Goal: Task Accomplishment & Management: Use online tool/utility

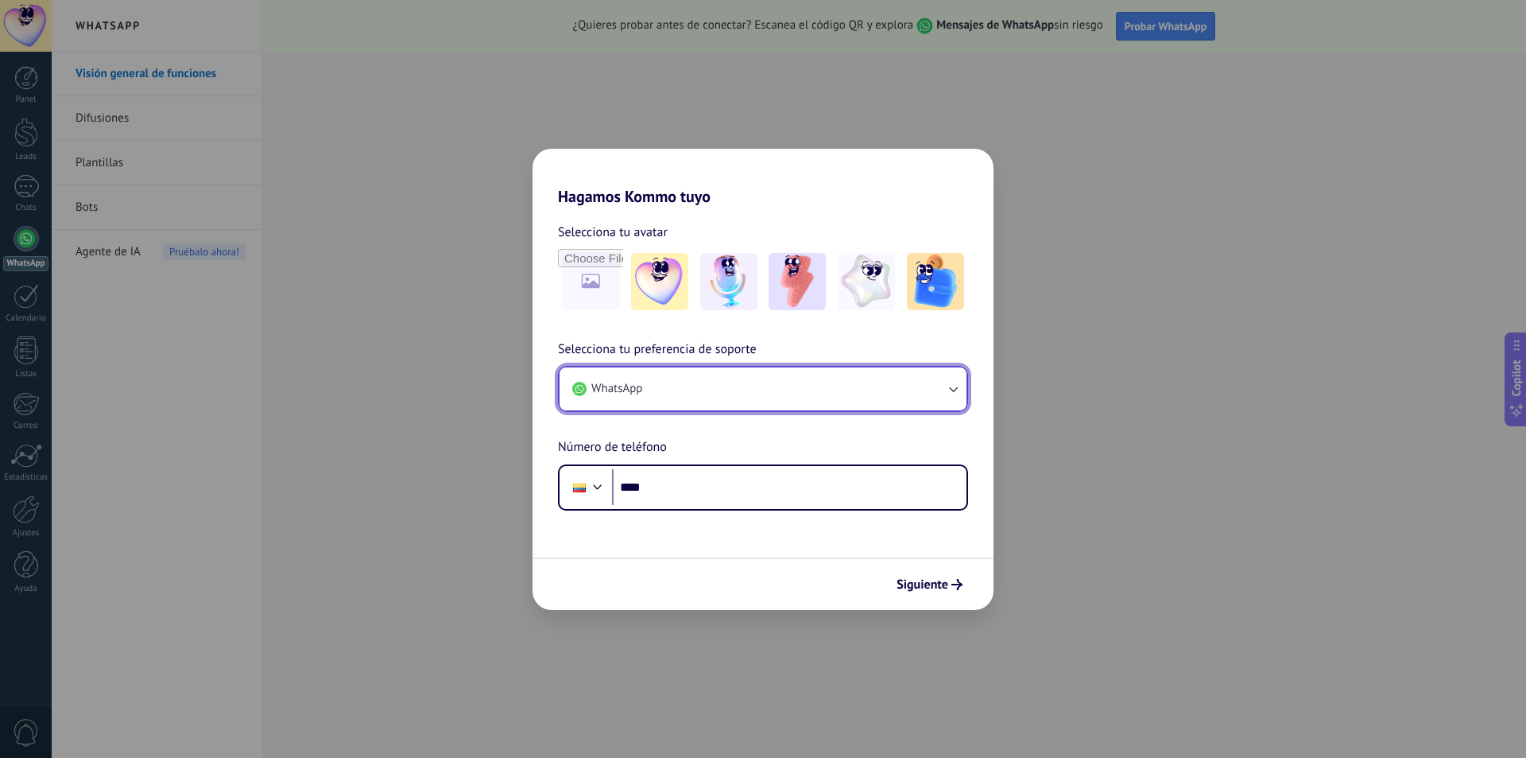
click at [918, 395] on button "WhatsApp" at bounding box center [763, 388] width 407 height 43
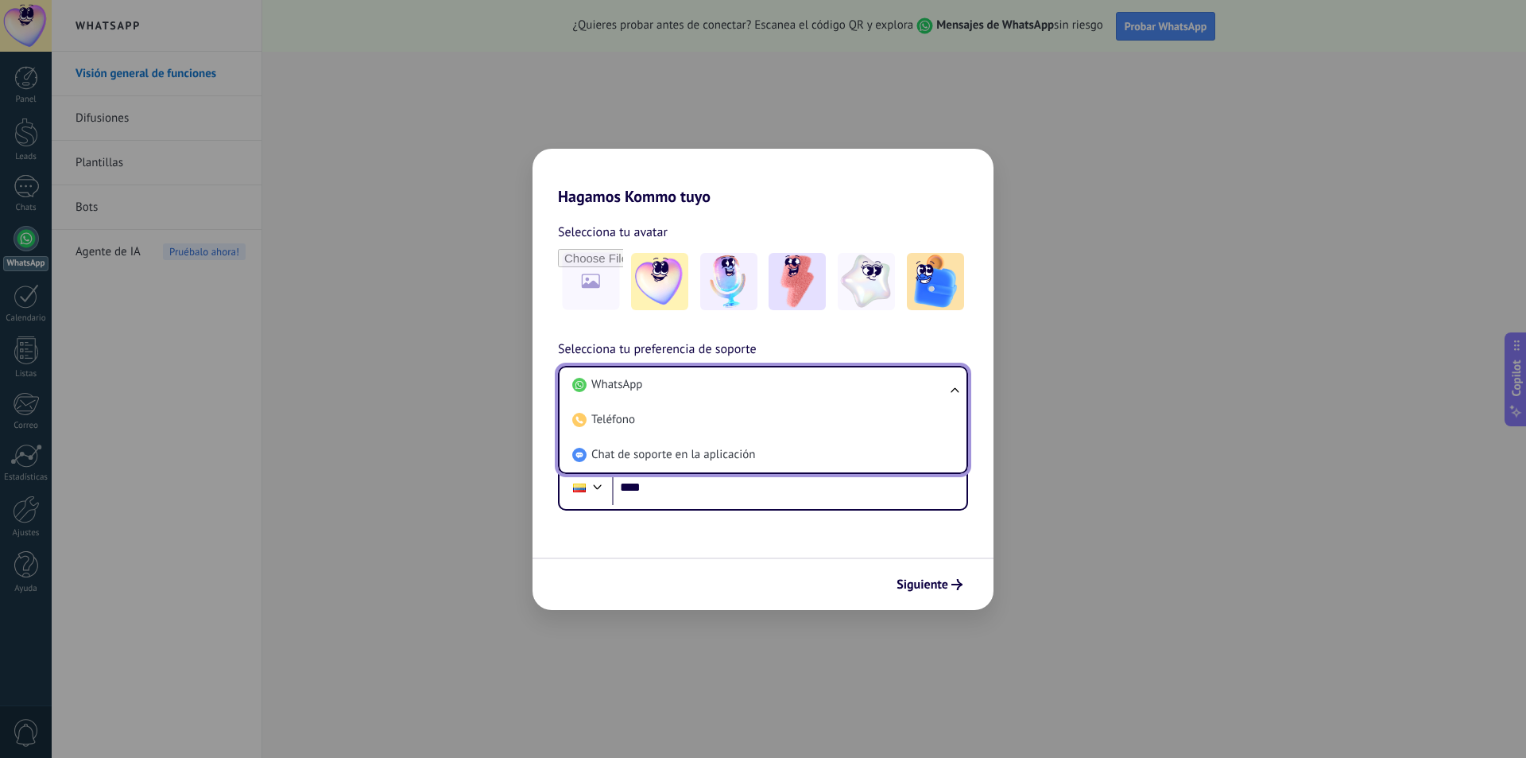
click at [918, 395] on li "WhatsApp" at bounding box center [760, 384] width 388 height 35
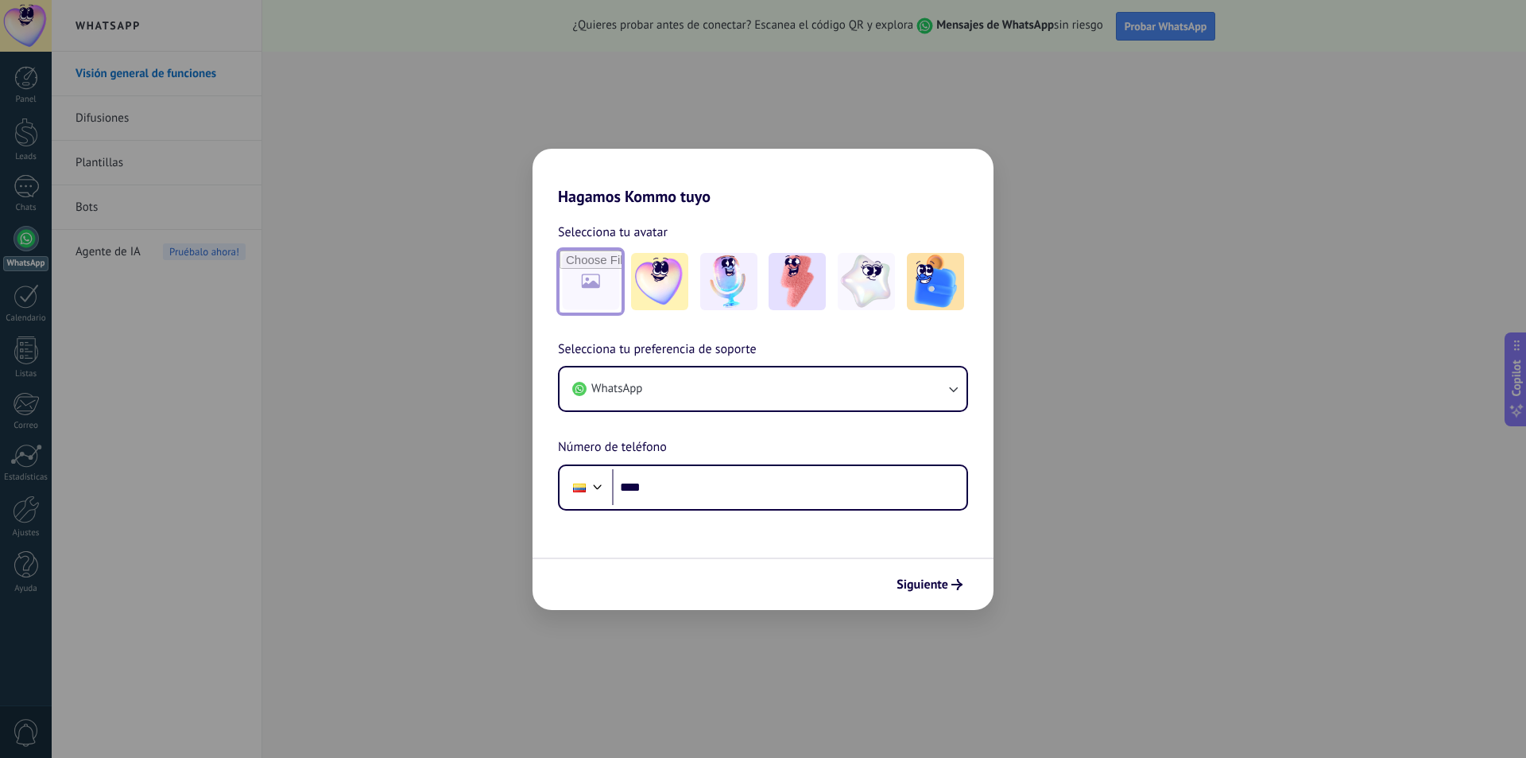
click at [603, 296] on input "file" at bounding box center [591, 281] width 62 height 62
type input "**********"
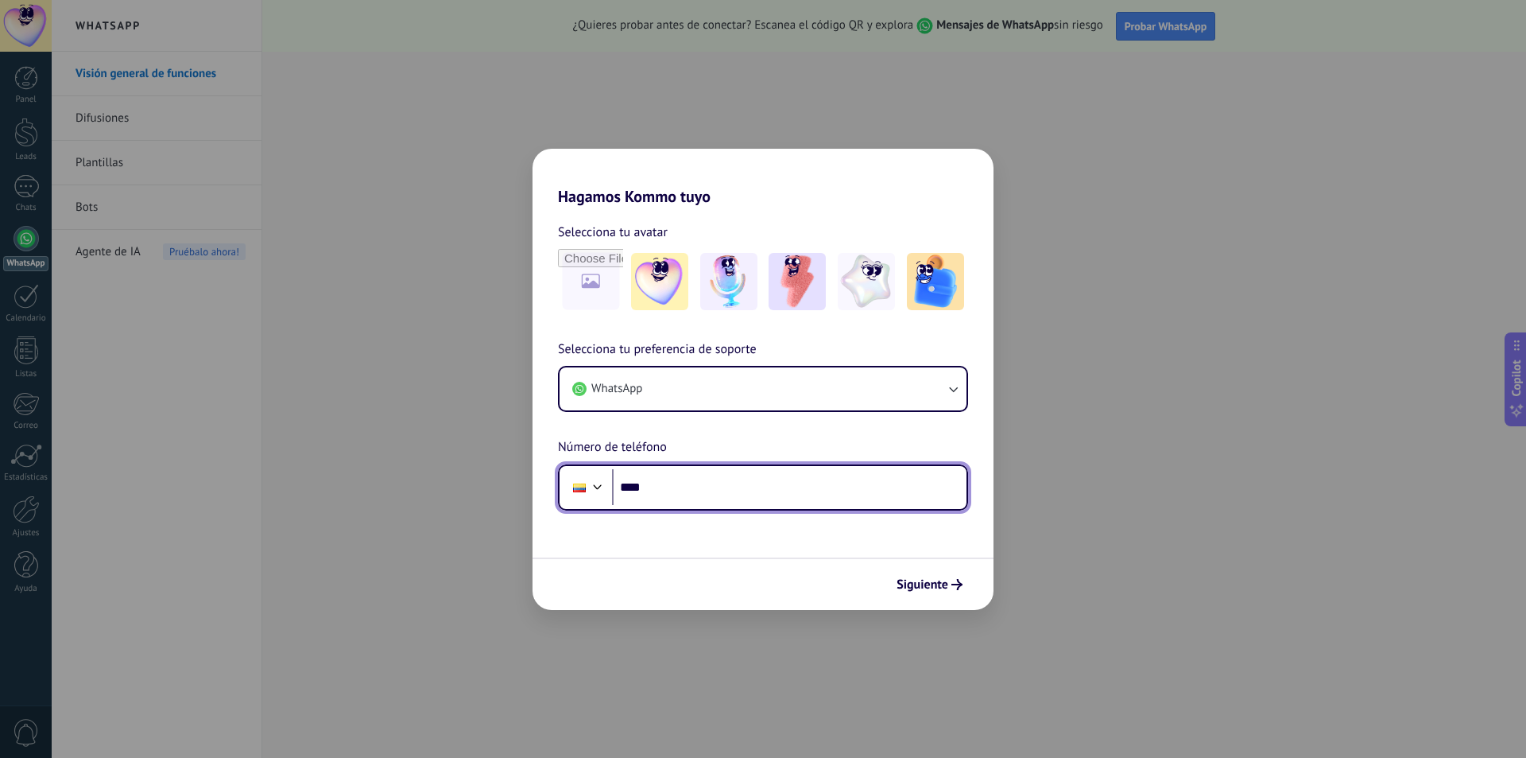
click at [670, 498] on input "****" at bounding box center [789, 487] width 355 height 37
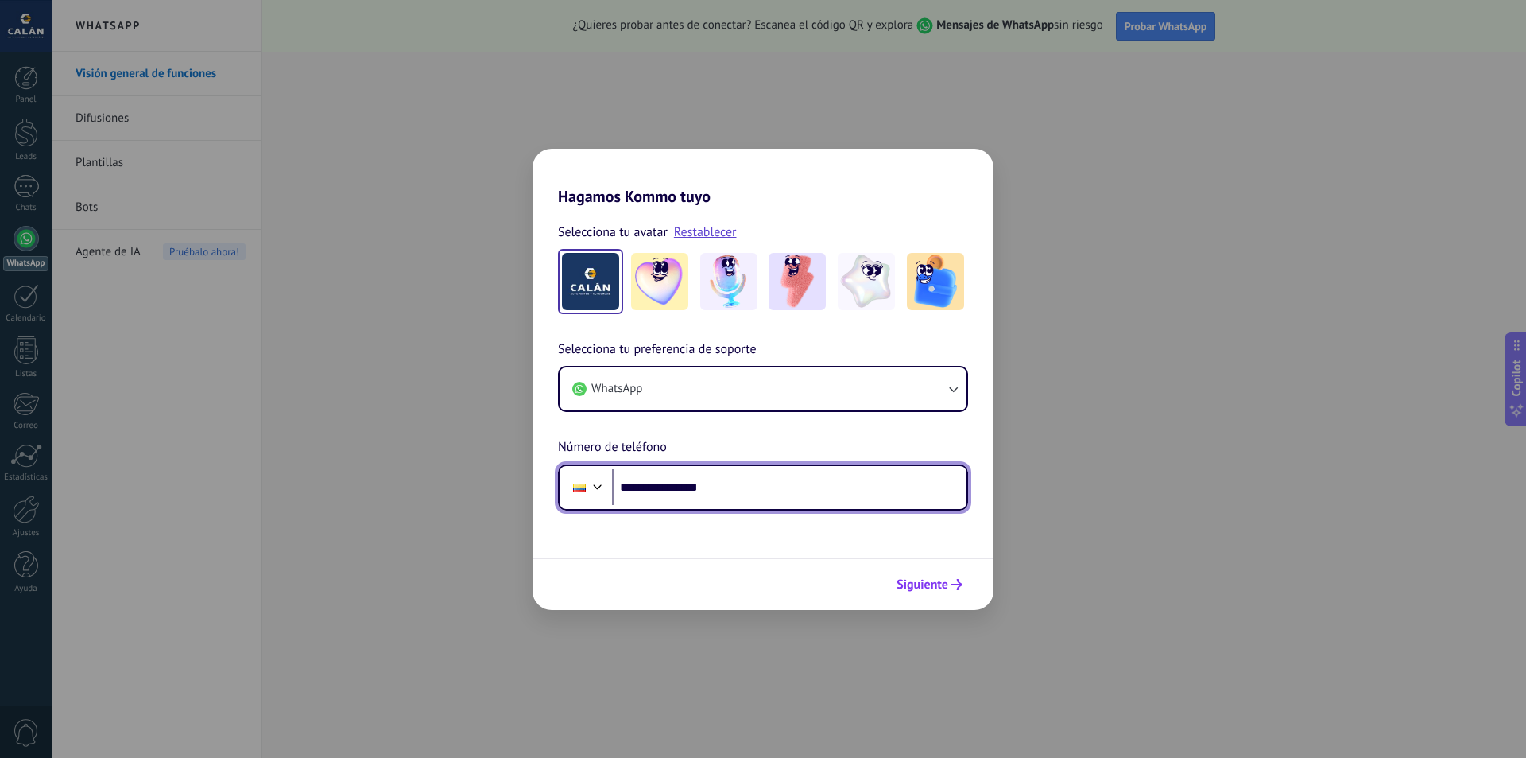
type input "**********"
click at [937, 579] on span "Siguiente" at bounding box center [923, 584] width 52 height 11
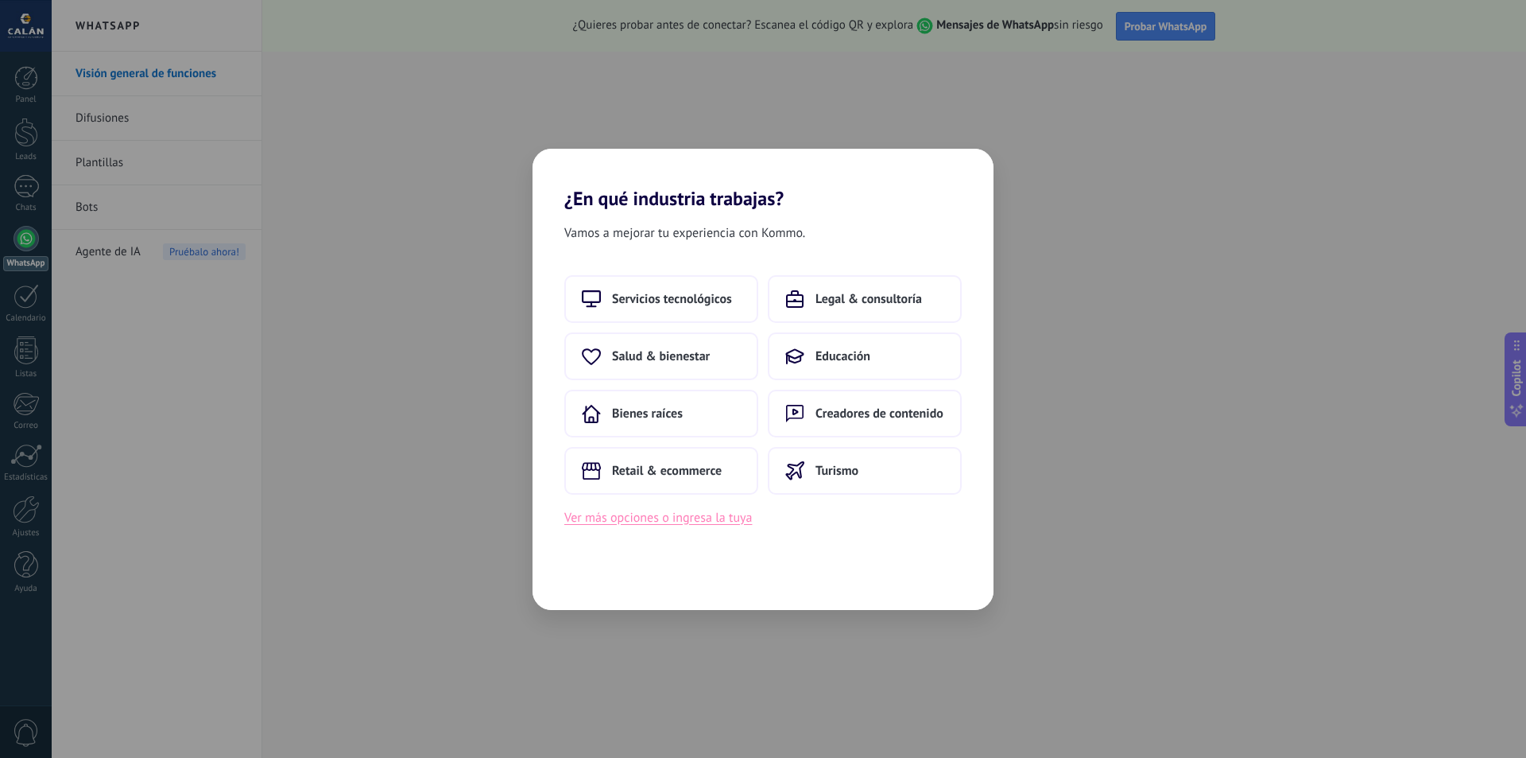
click at [710, 517] on button "Ver más opciones o ingresa la tuya" at bounding box center [658, 517] width 188 height 21
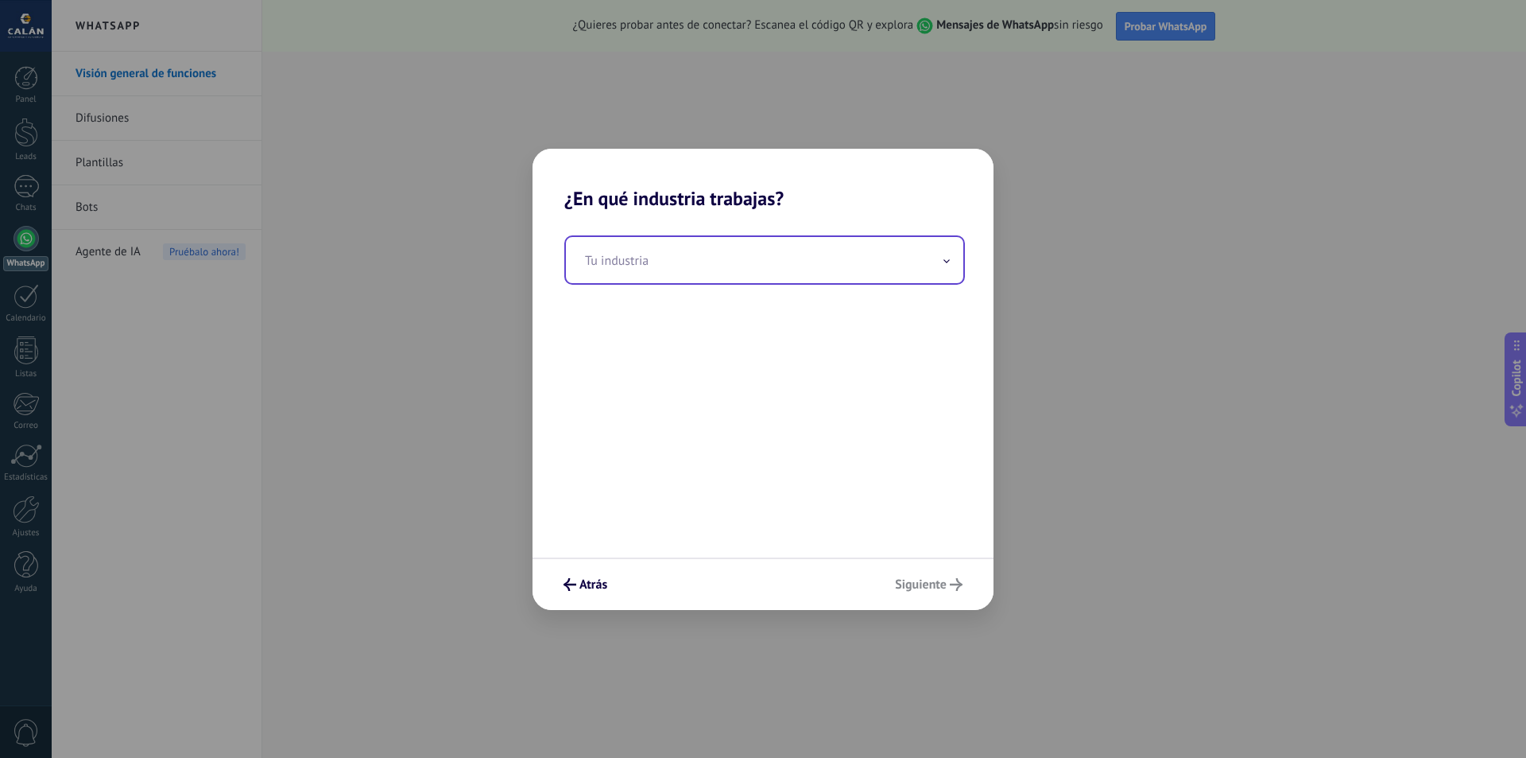
click at [751, 277] on input "text" at bounding box center [764, 260] width 397 height 46
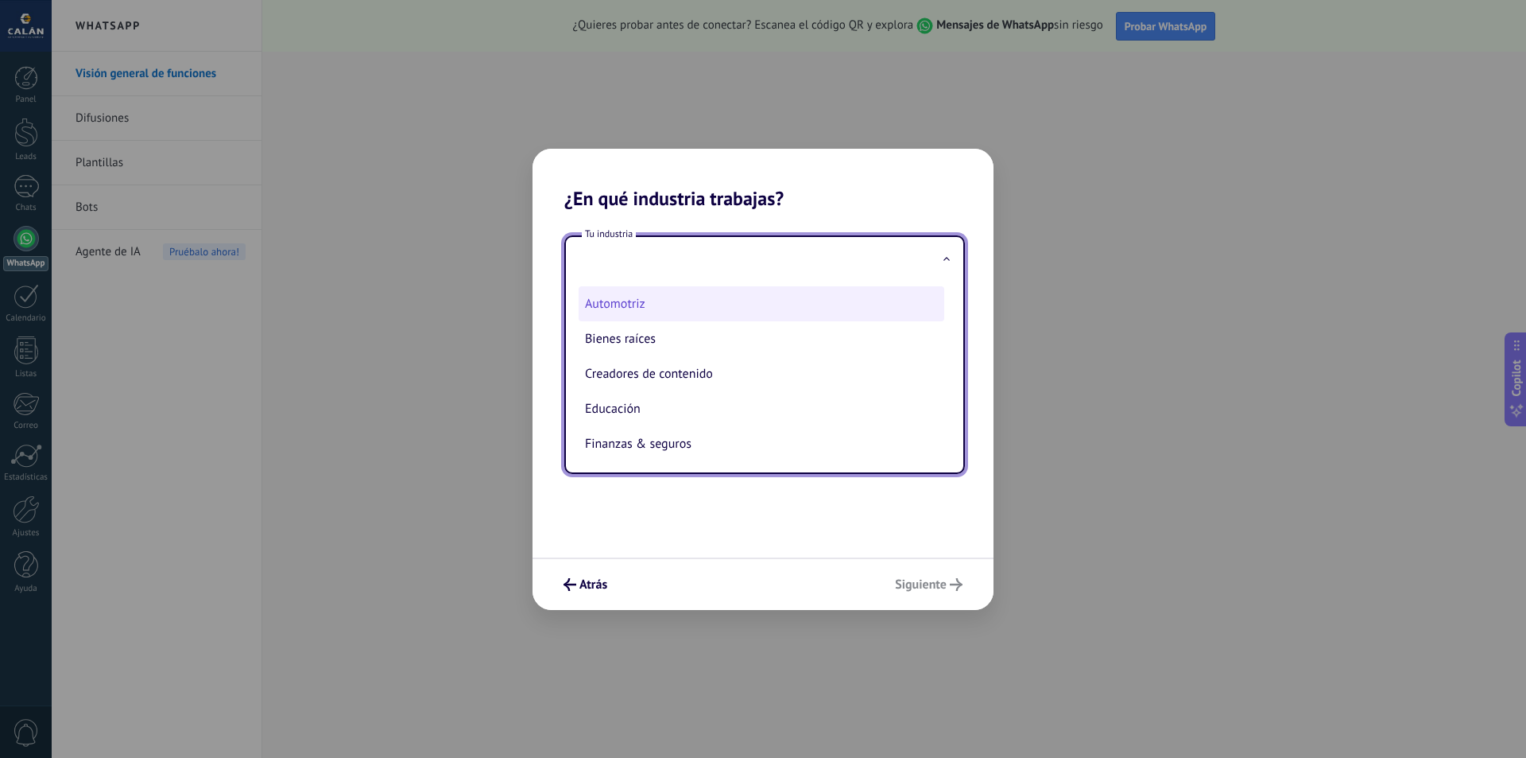
click at [659, 317] on li "Automotriz" at bounding box center [762, 303] width 366 height 35
type input "**********"
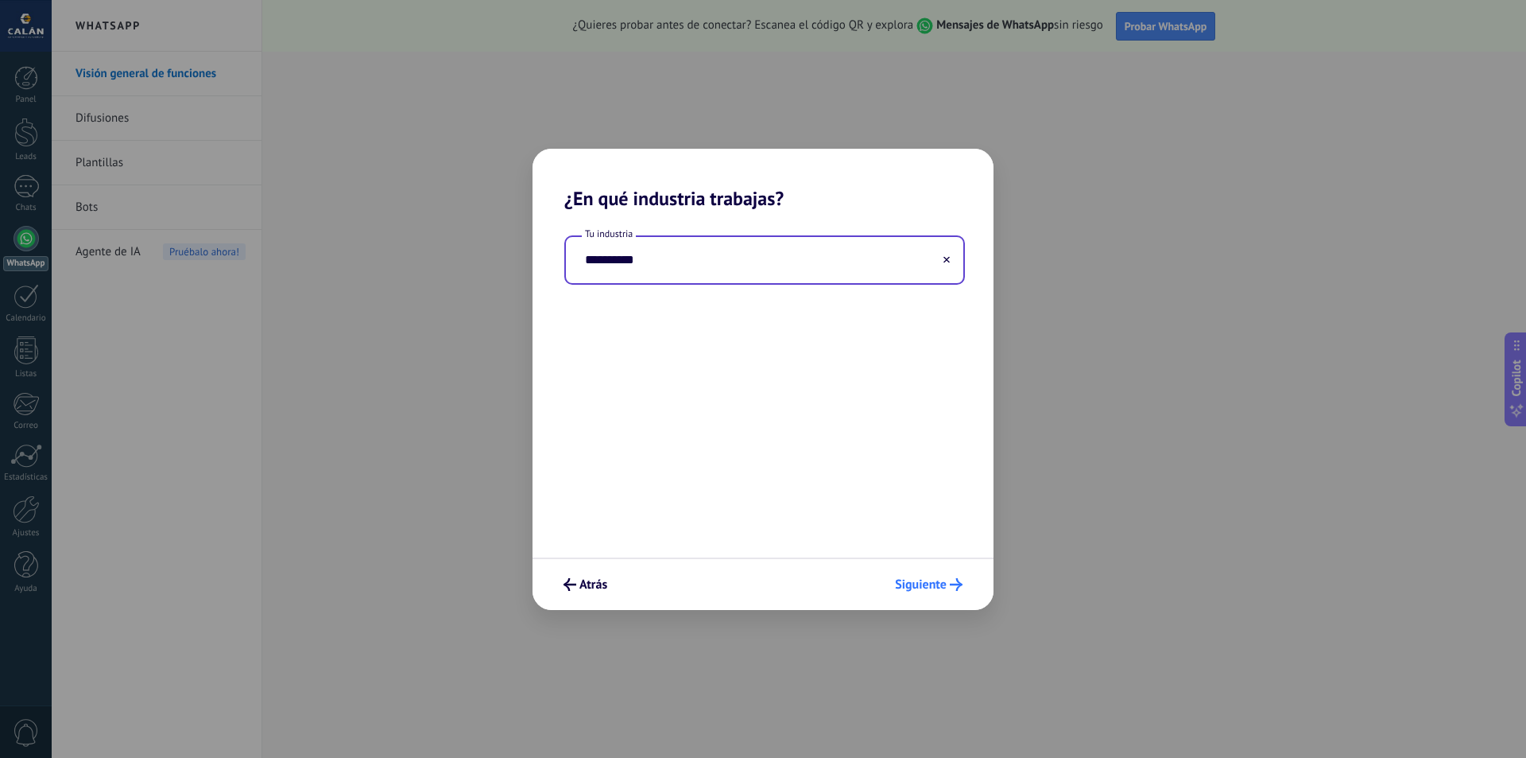
click at [944, 590] on span "Siguiente" at bounding box center [921, 584] width 52 height 11
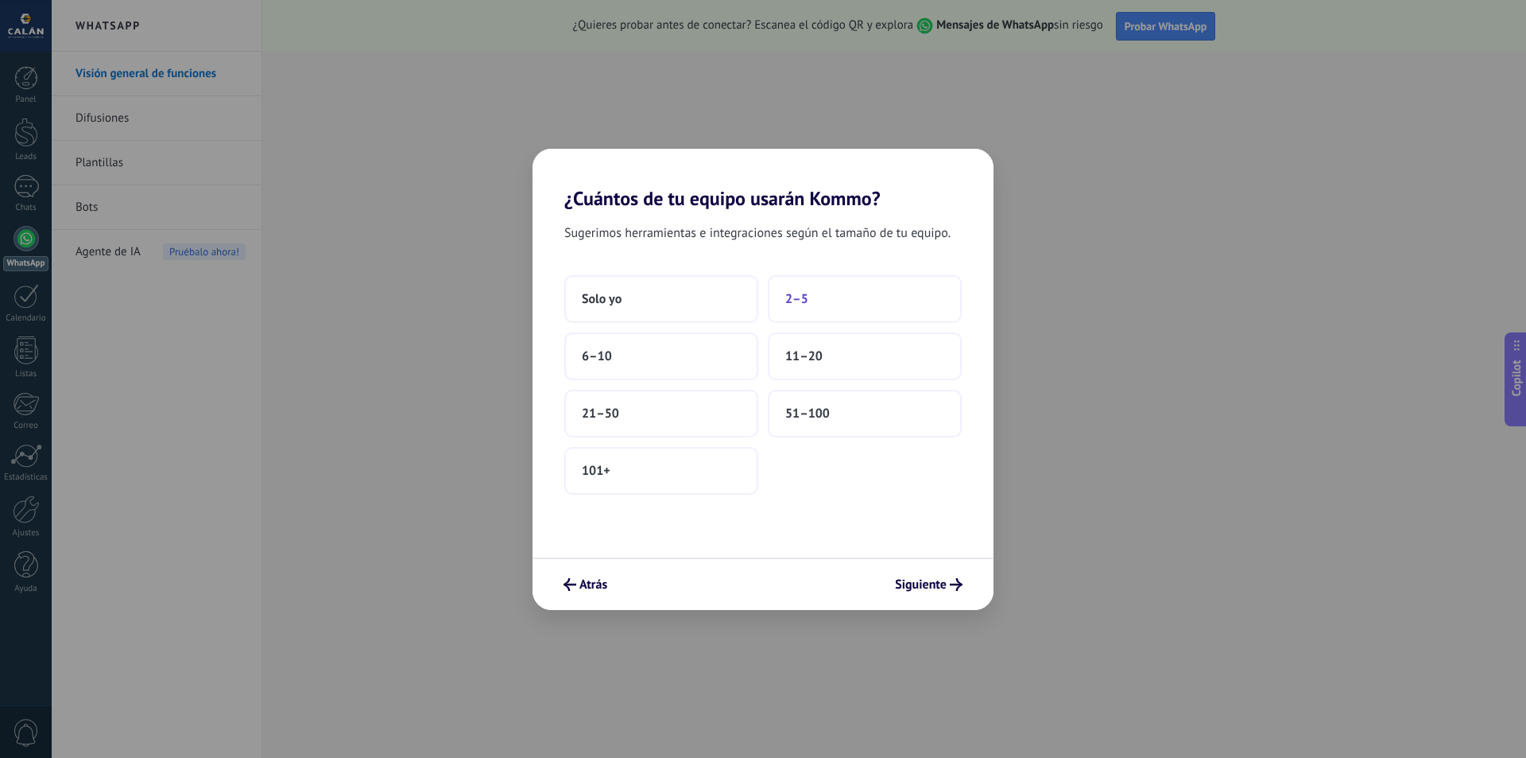
click at [781, 301] on button "2–5" at bounding box center [865, 299] width 194 height 48
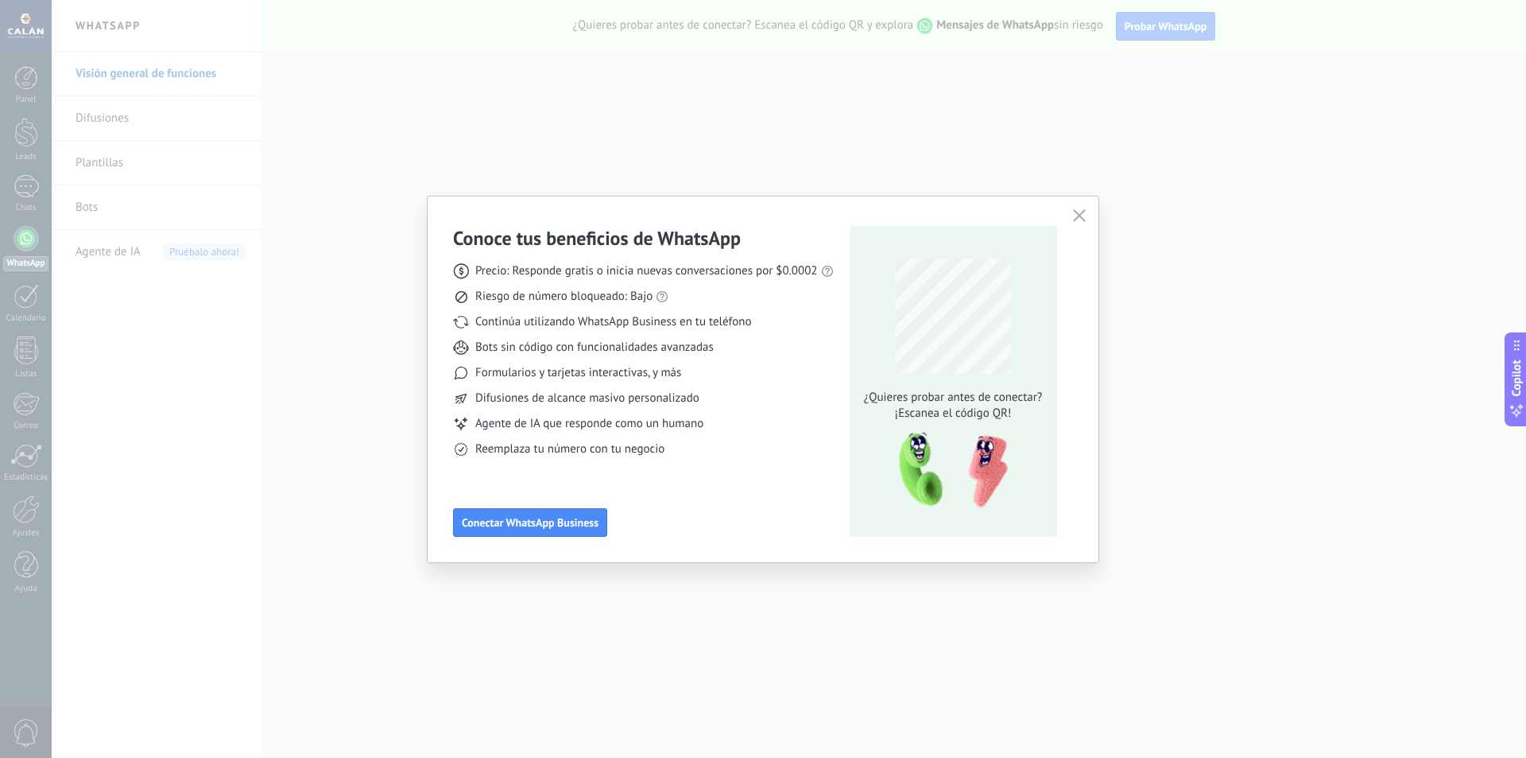
click at [919, 463] on img at bounding box center [948, 470] width 126 height 85
drag, startPoint x: 978, startPoint y: 467, endPoint x: 963, endPoint y: 463, distance: 15.4
click at [977, 466] on img at bounding box center [948, 470] width 126 height 85
click at [585, 452] on span "Reemplaza tu número con tu negocio" at bounding box center [569, 449] width 189 height 16
click at [509, 517] on span "Conectar WhatsApp Business" at bounding box center [530, 522] width 137 height 11
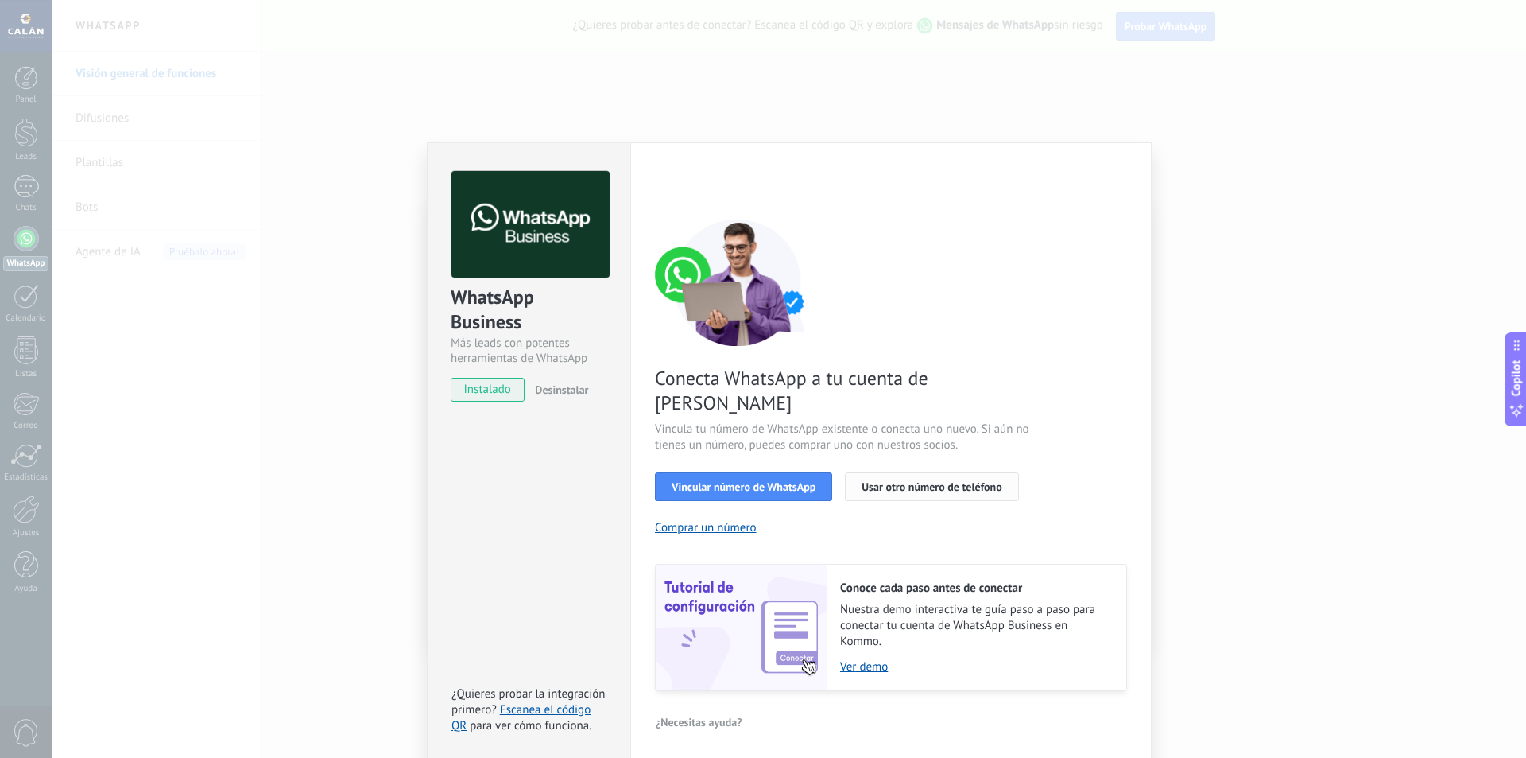
click at [911, 481] on span "Usar otro número de teléfono" at bounding box center [932, 486] width 140 height 11
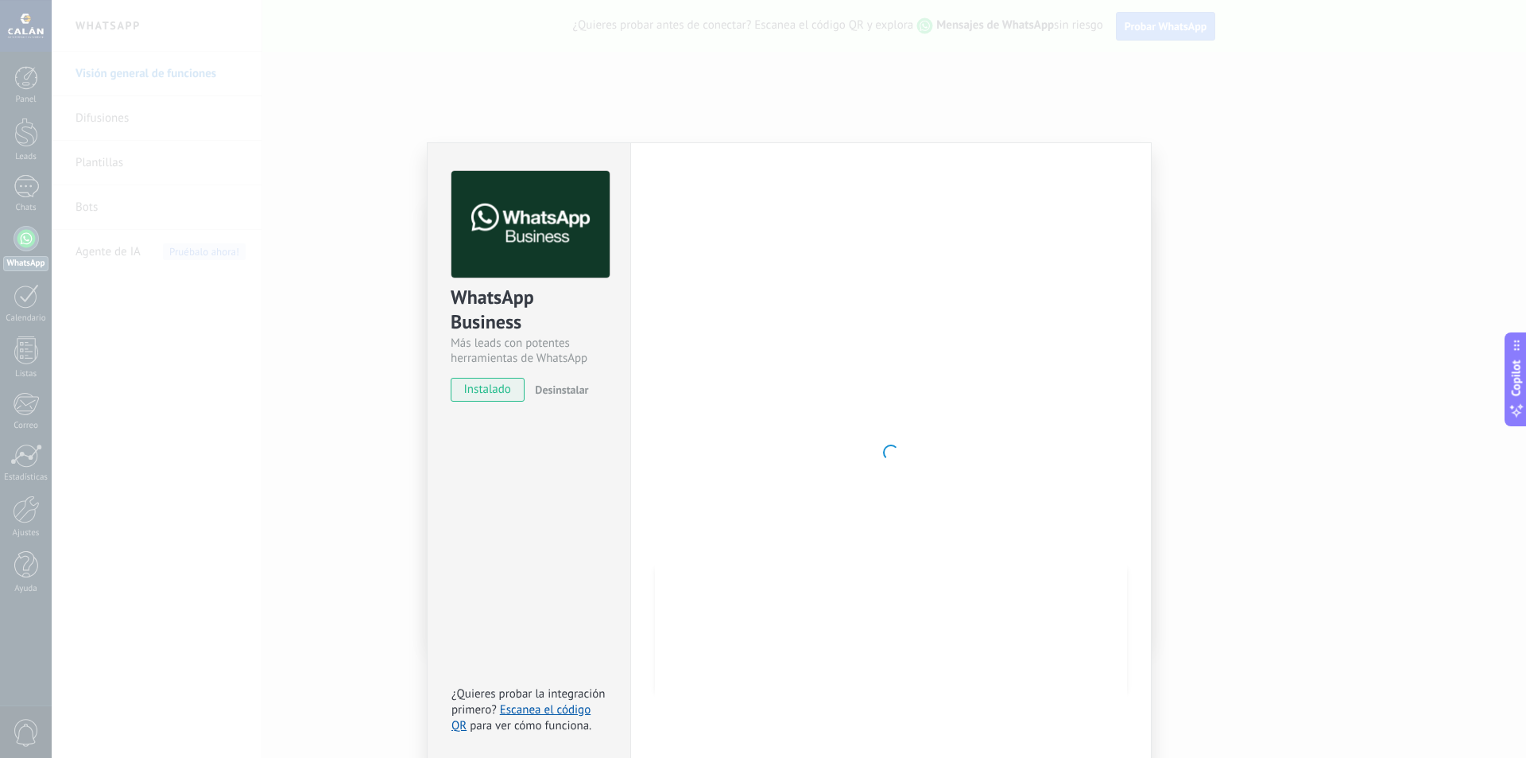
click at [224, 341] on div "WhatsApp Business Más leads con potentes herramientas de WhatsApp instalado Des…" at bounding box center [789, 379] width 1474 height 758
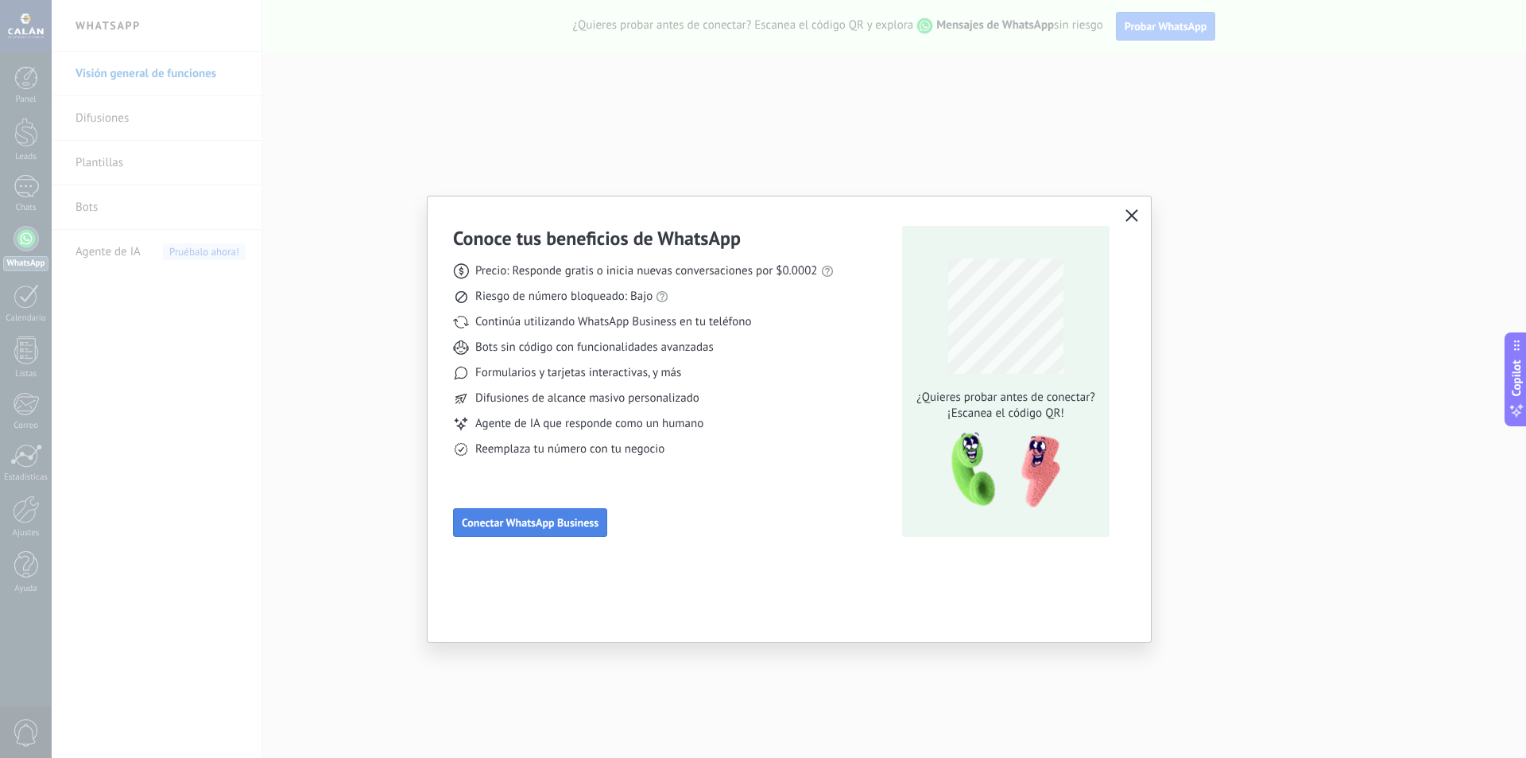
click at [532, 524] on span "Conectar WhatsApp Business" at bounding box center [530, 522] width 137 height 11
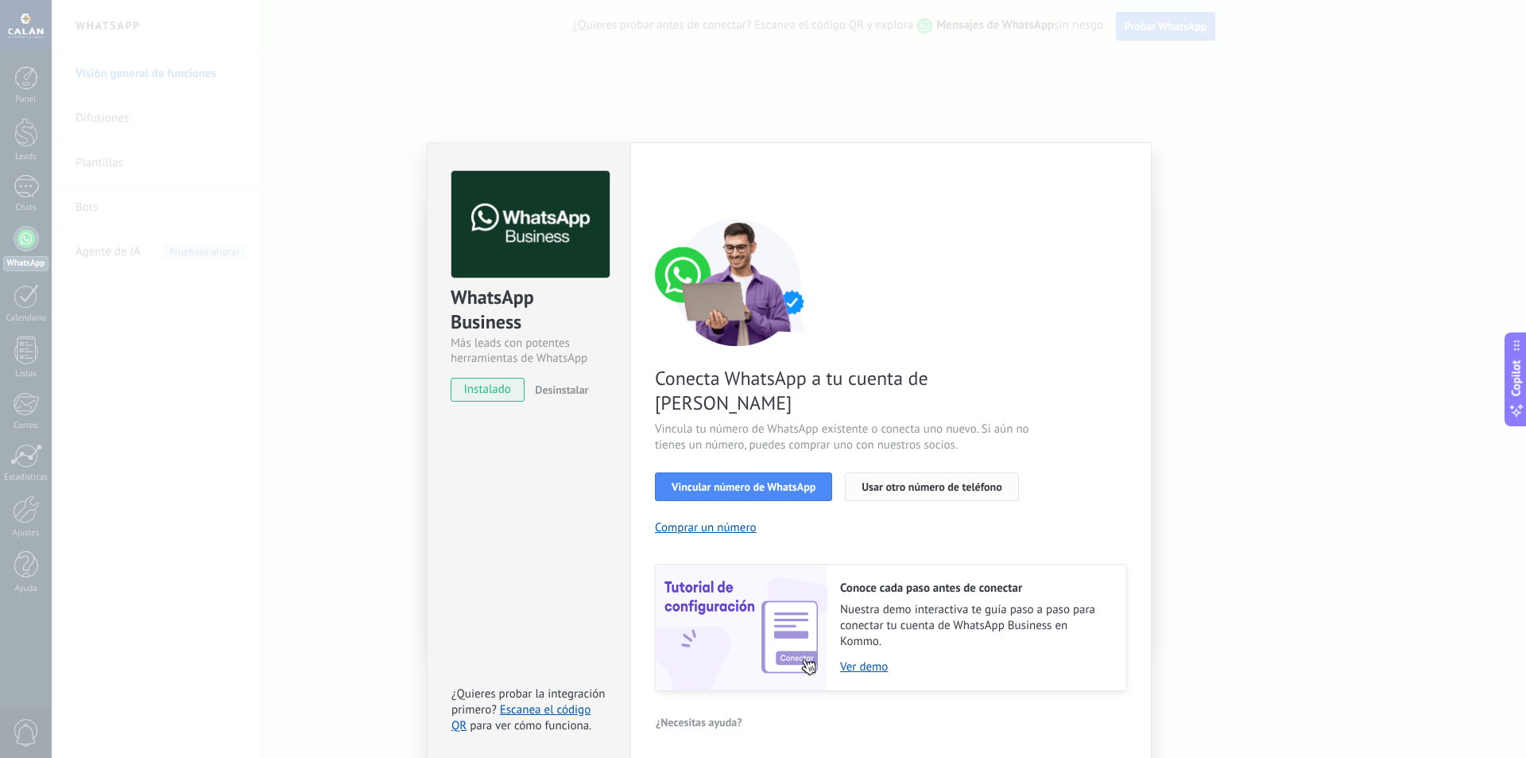
click at [881, 481] on span "Usar otro número de teléfono" at bounding box center [932, 486] width 140 height 11
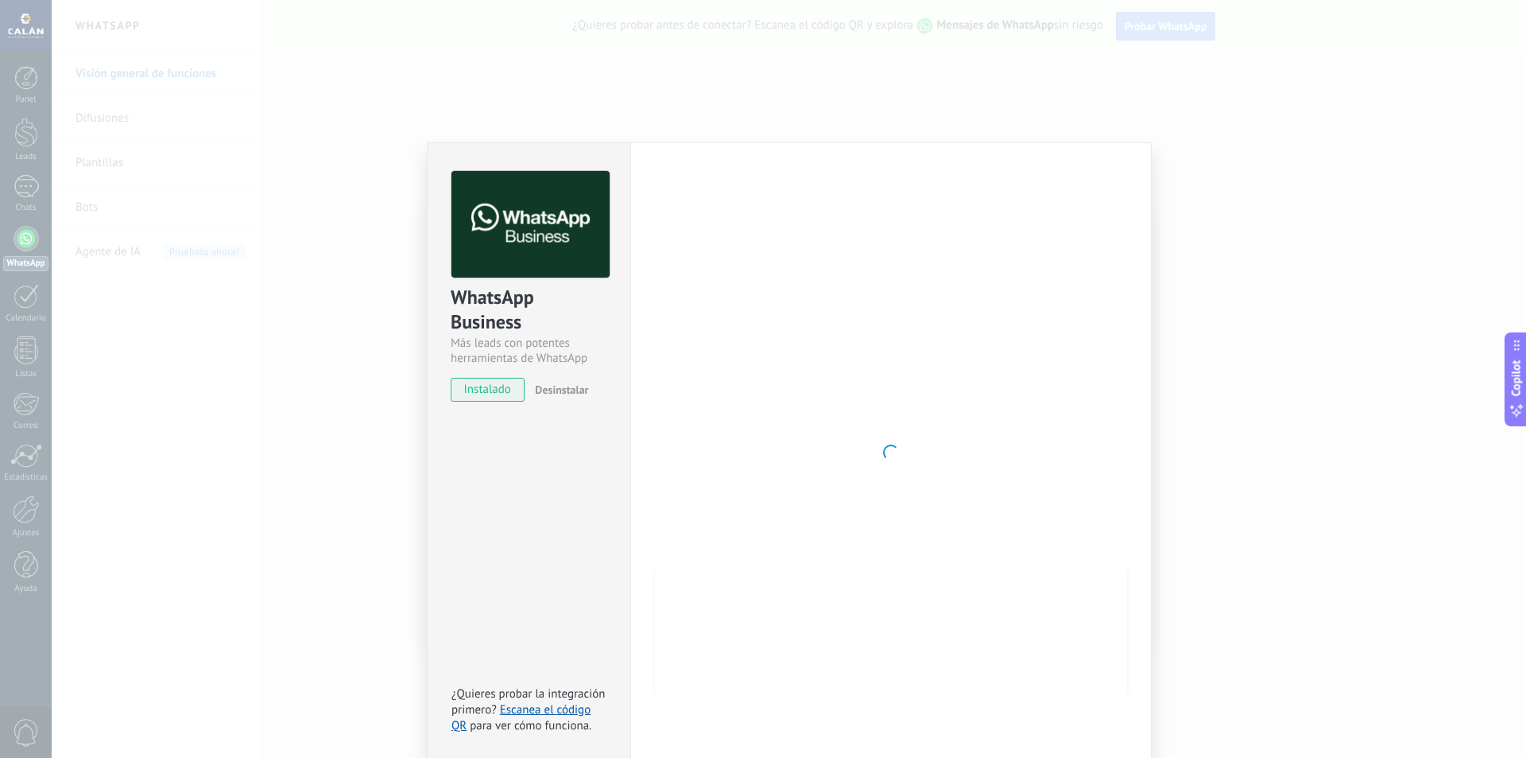
click at [863, 79] on div "WhatsApp Business Más leads con potentes herramientas de WhatsApp instalado Des…" at bounding box center [789, 379] width 1474 height 758
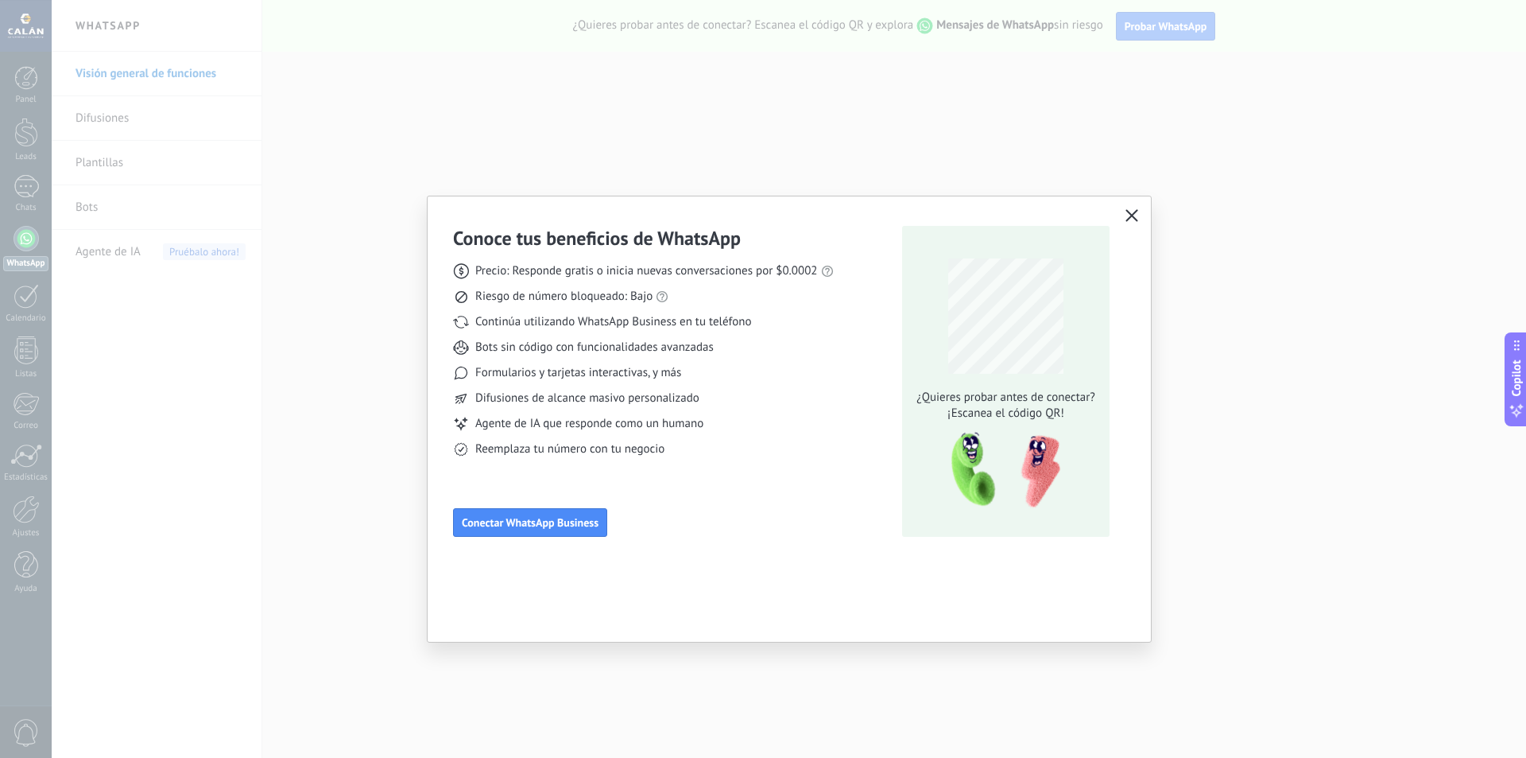
click at [1131, 216] on use "button" at bounding box center [1132, 215] width 12 height 12
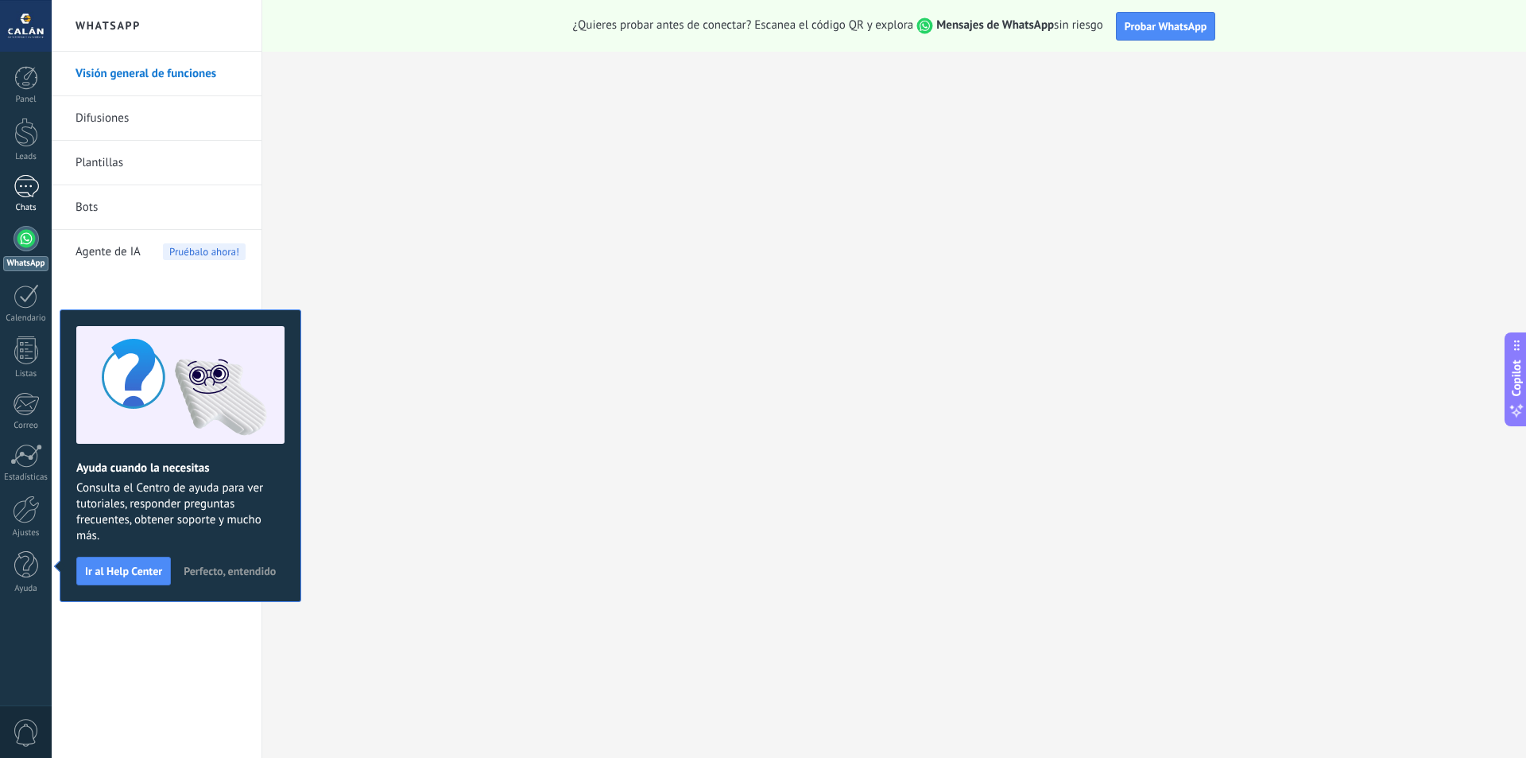
click at [16, 188] on div at bounding box center [26, 186] width 25 height 23
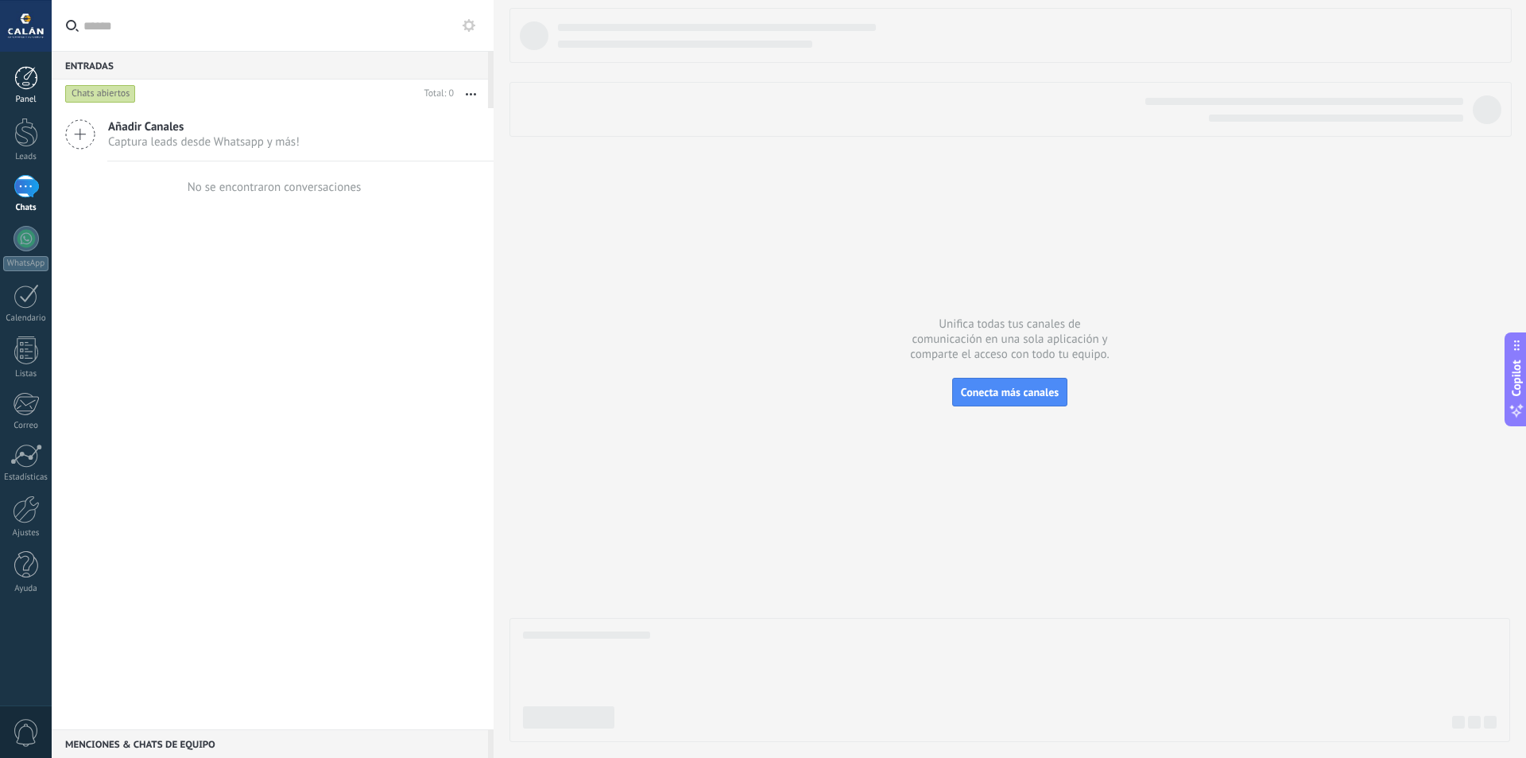
click at [35, 91] on link "Panel" at bounding box center [26, 85] width 52 height 39
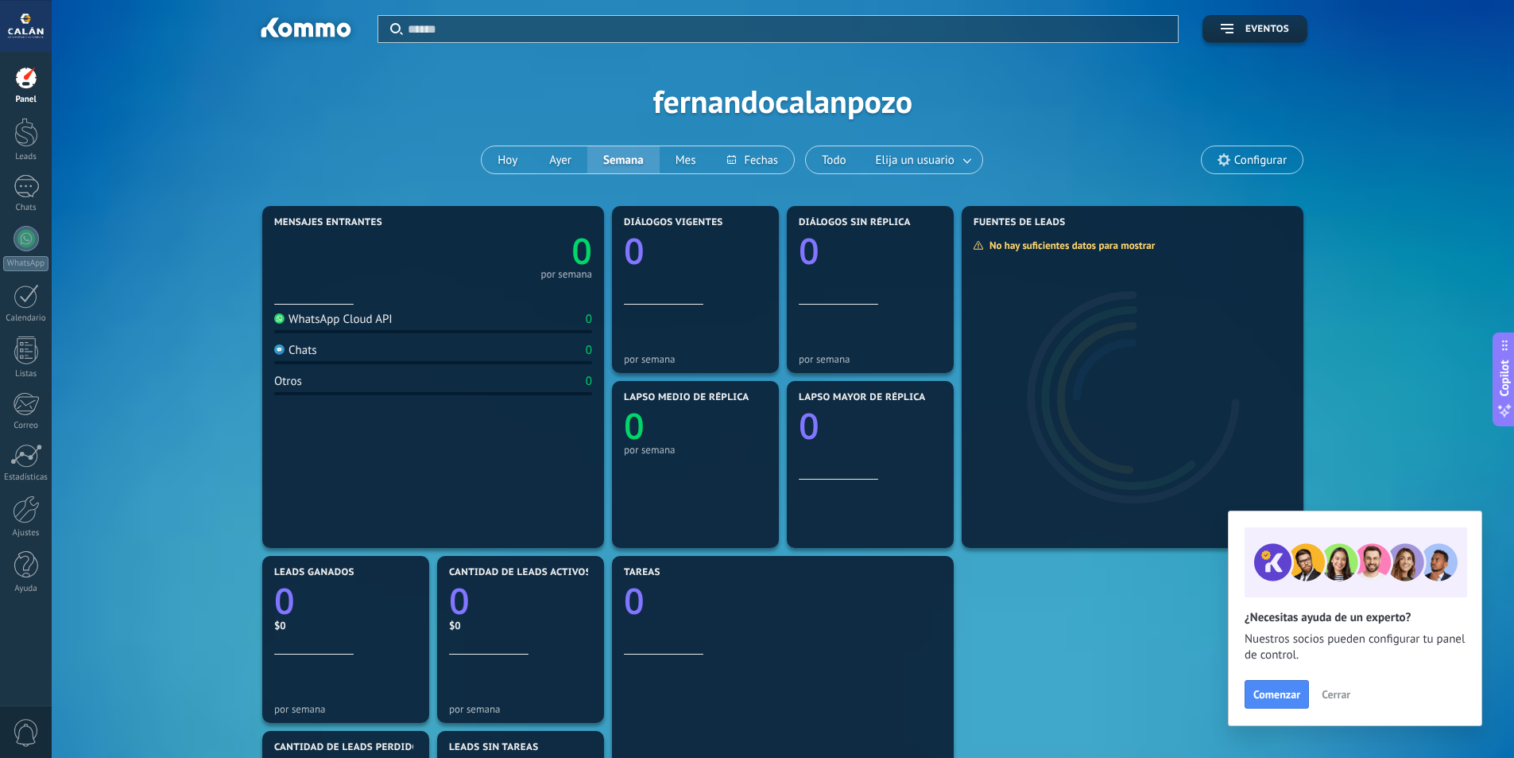
scroll to position [159, 0]
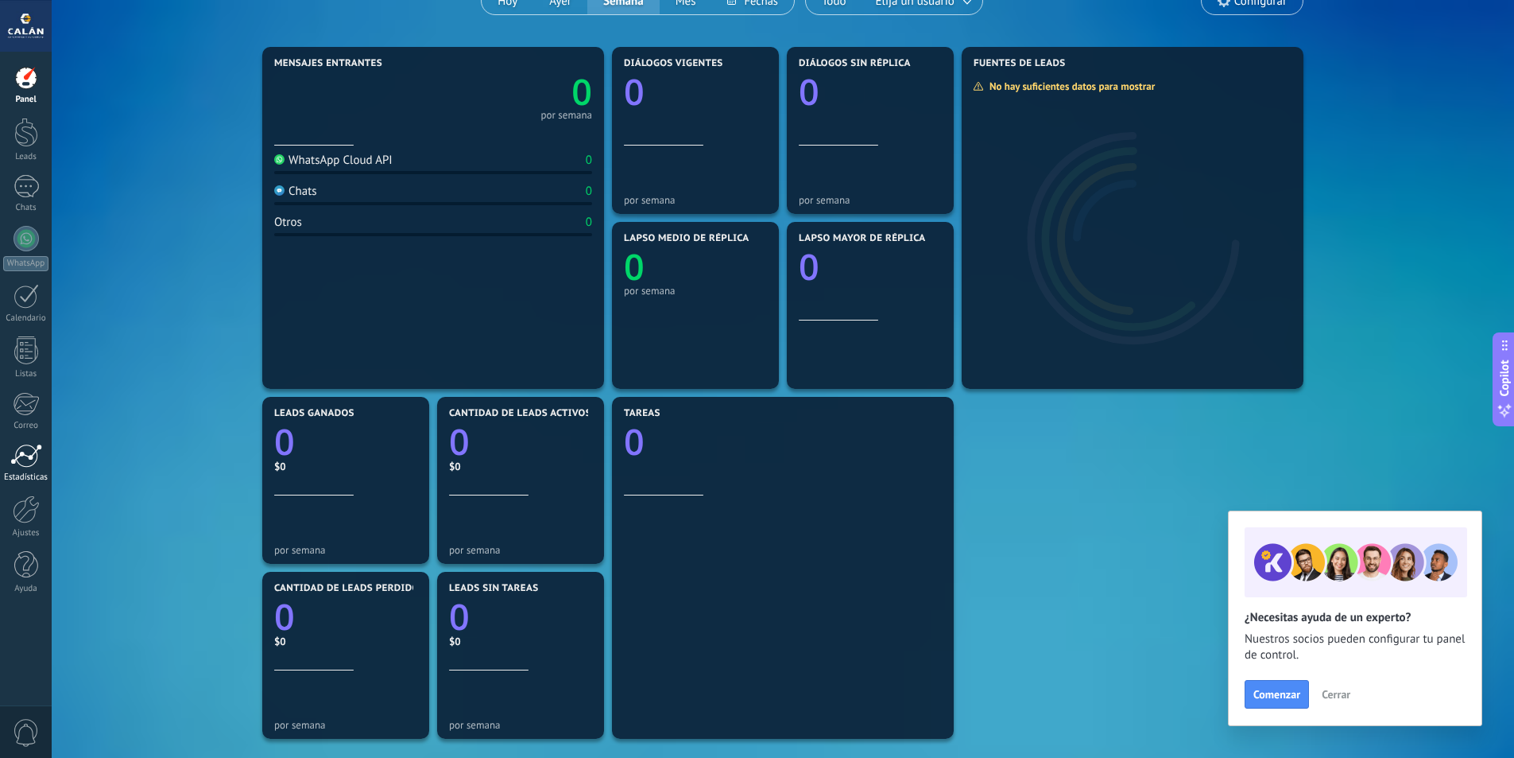
click at [11, 458] on div at bounding box center [26, 456] width 32 height 24
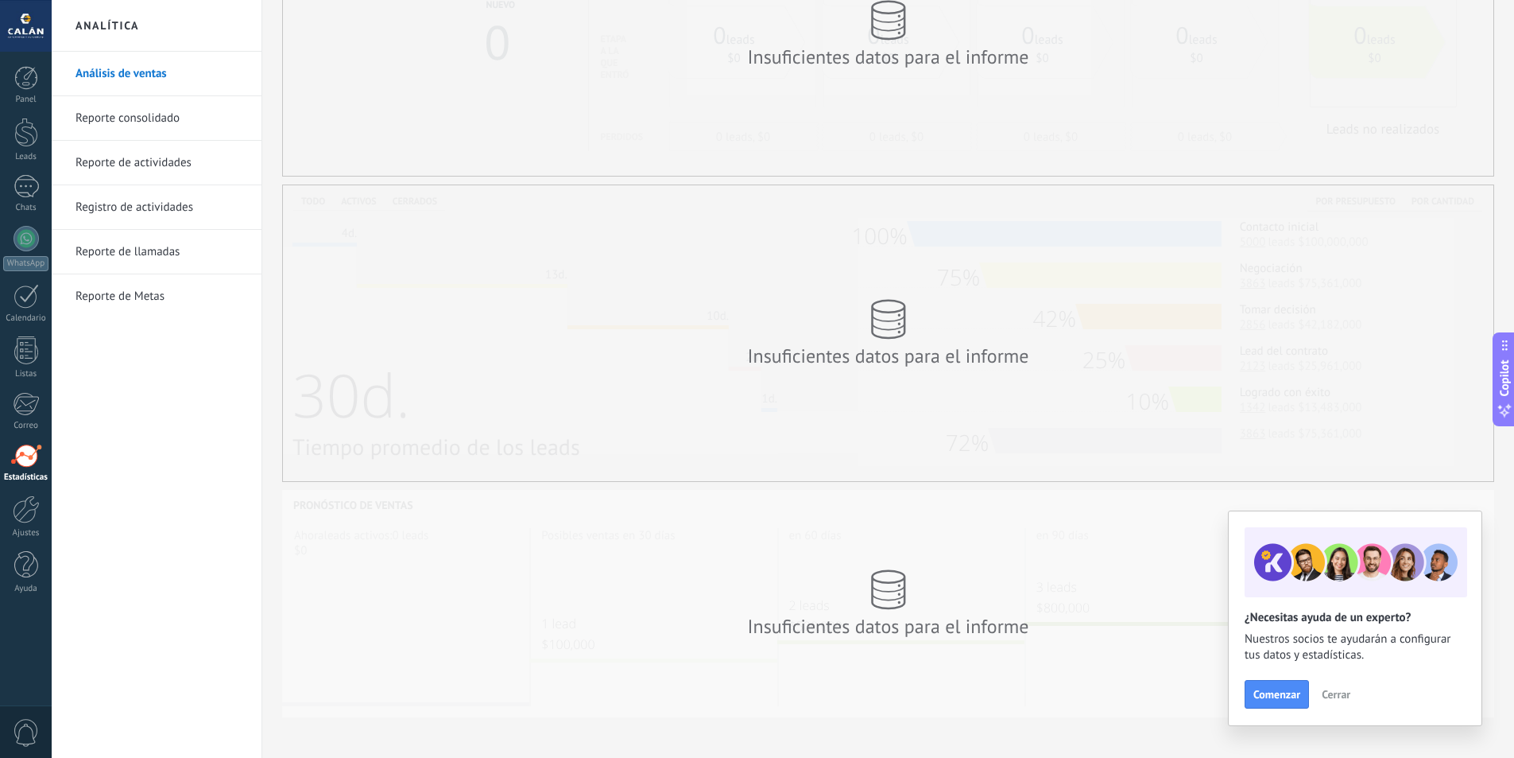
scroll to position [171, 0]
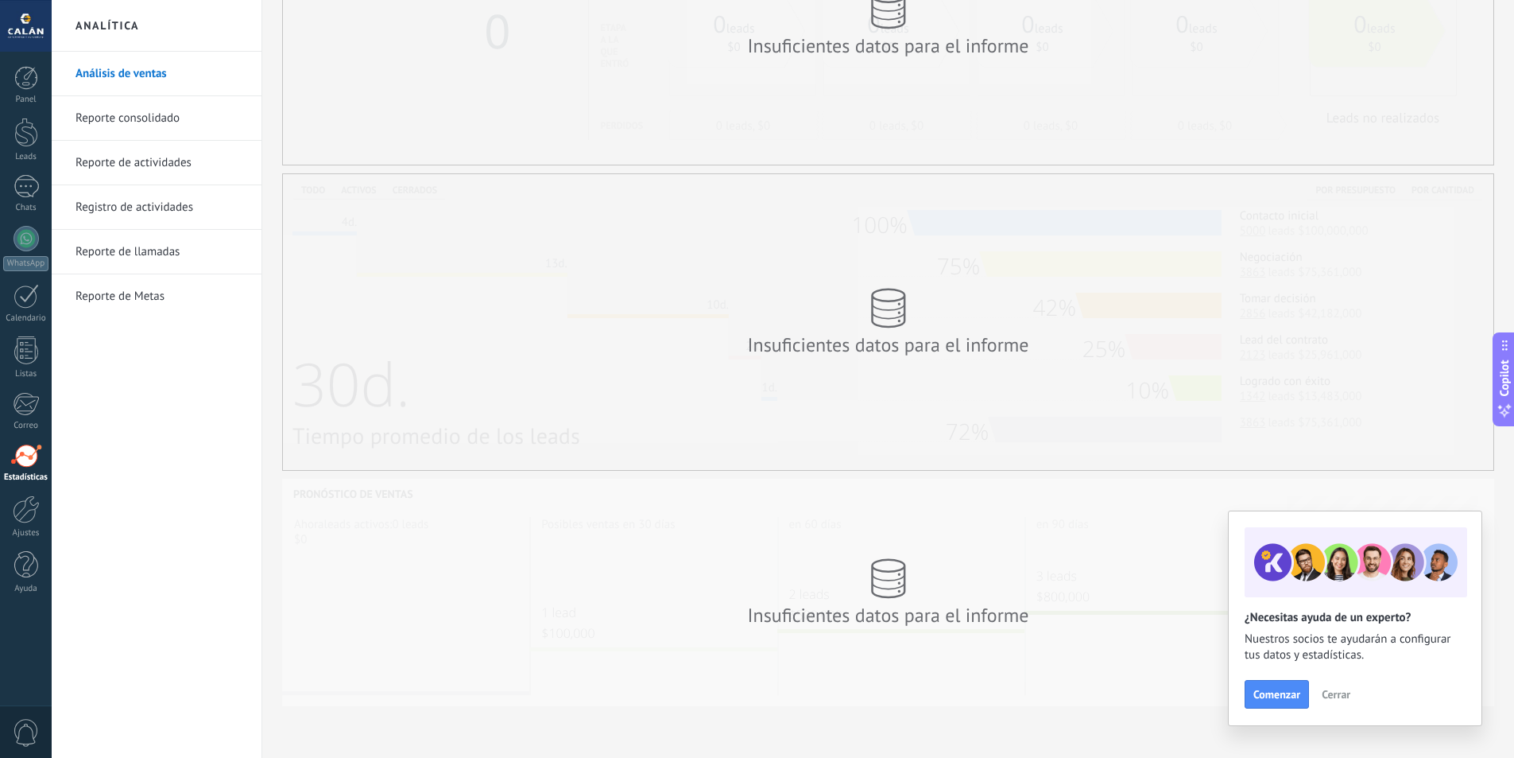
click at [156, 122] on link "Reporte consolidado" at bounding box center [161, 118] width 170 height 45
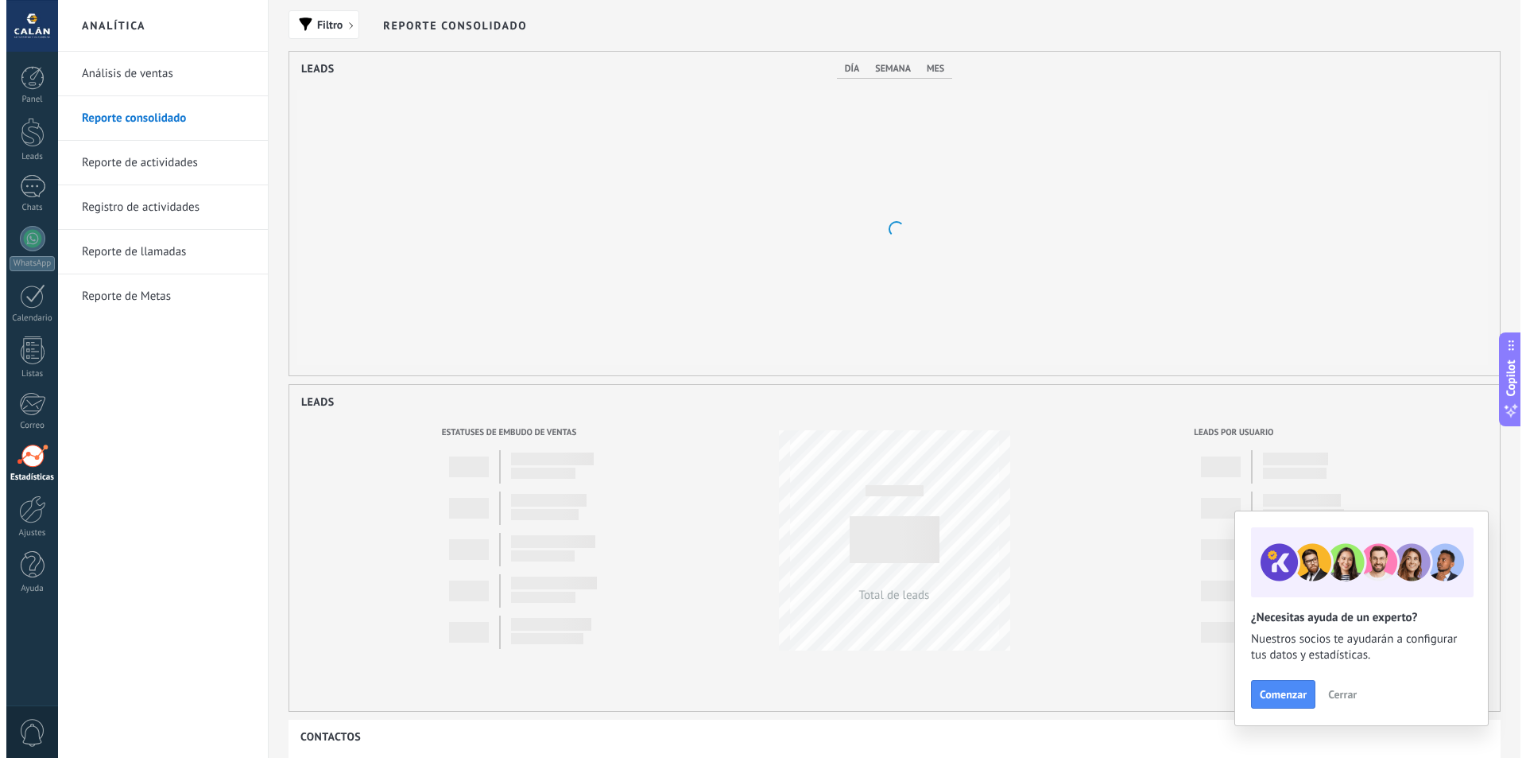
scroll to position [324, 1211]
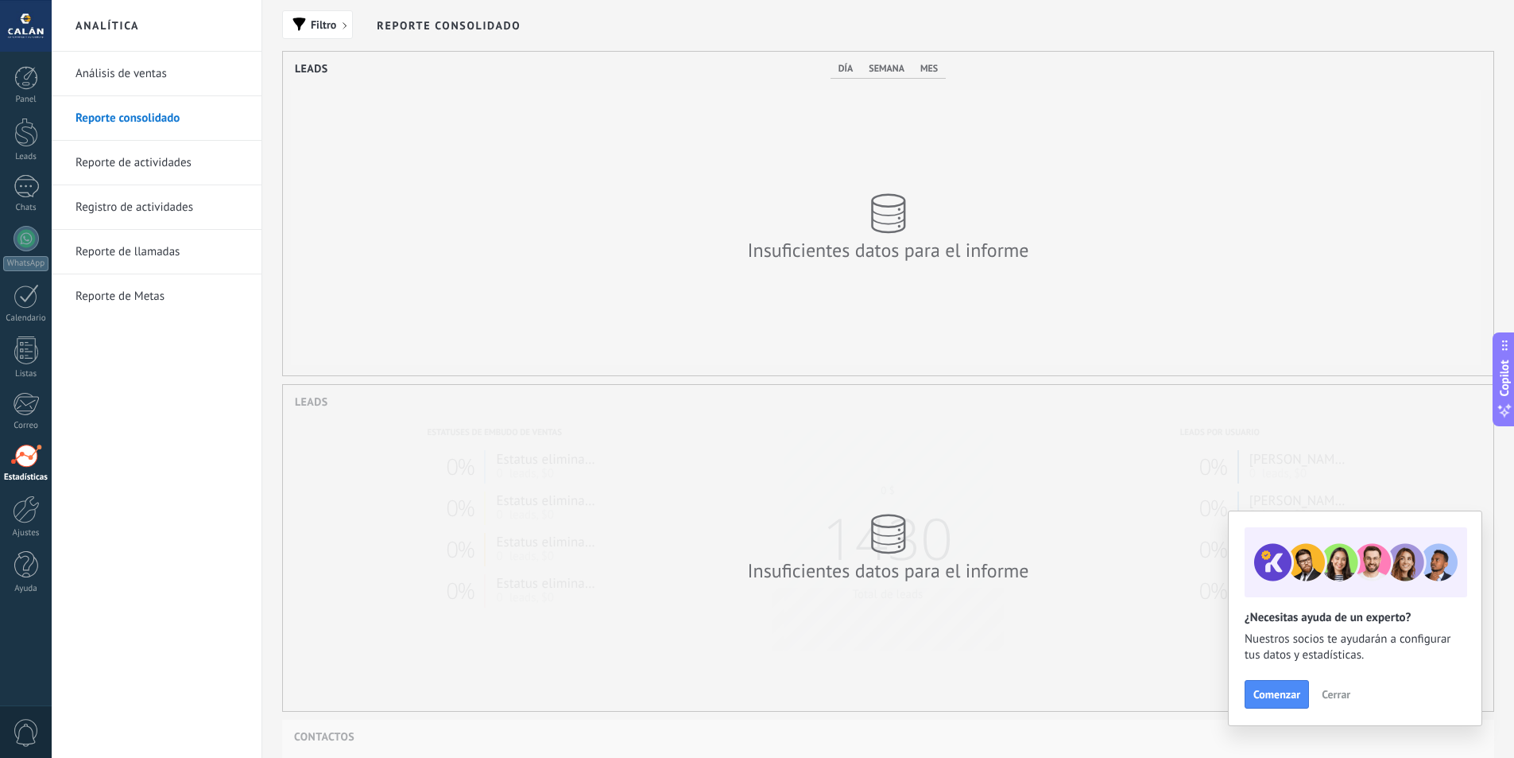
drag, startPoint x: 1324, startPoint y: 695, endPoint x: 1280, endPoint y: 675, distance: 48.7
click at [1323, 692] on span "Cerrar" at bounding box center [1336, 693] width 29 height 11
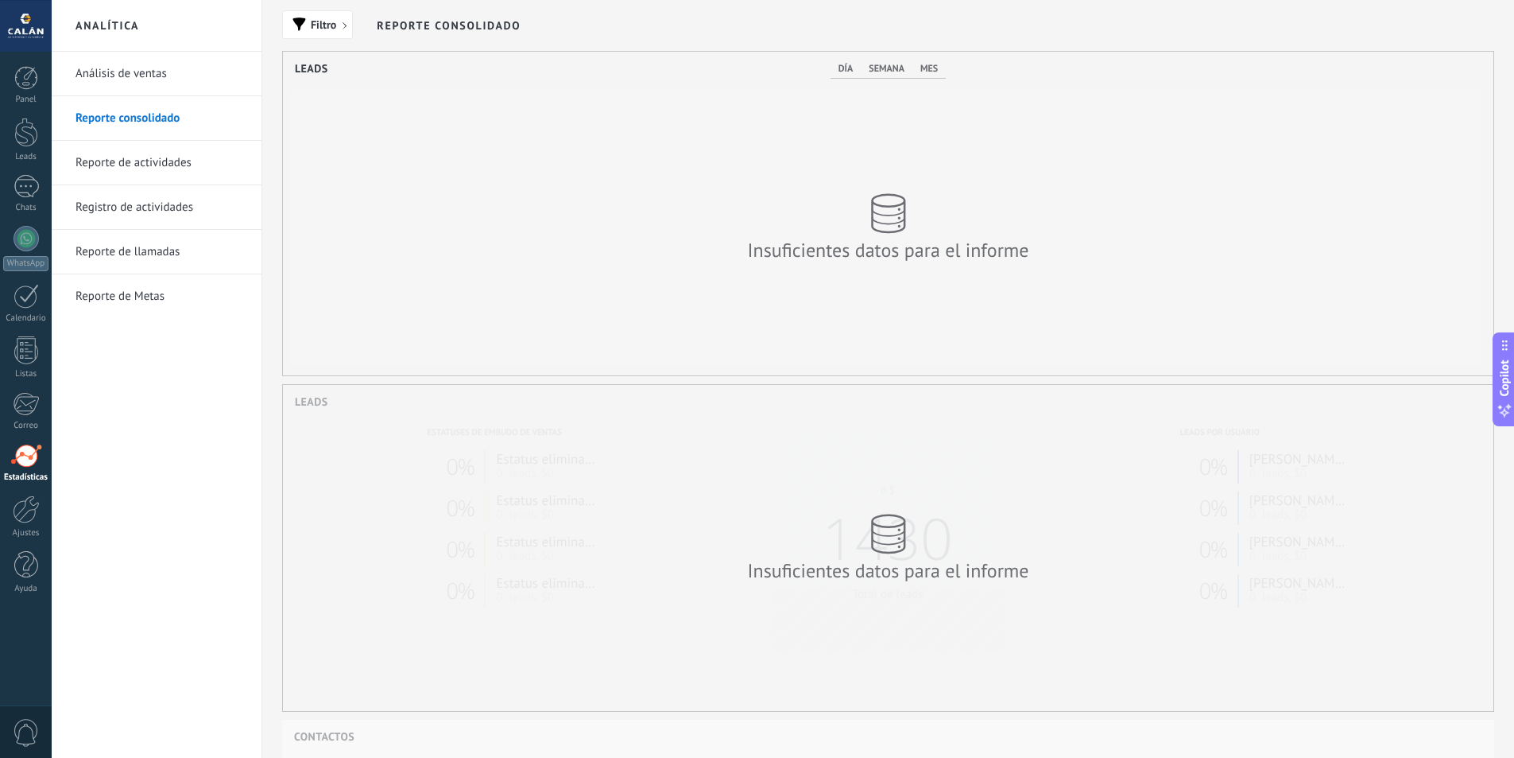
click at [931, 64] on span "mes" at bounding box center [928, 69] width 17 height 12
click at [31, 87] on div at bounding box center [26, 78] width 24 height 24
